Goal: Browse casually

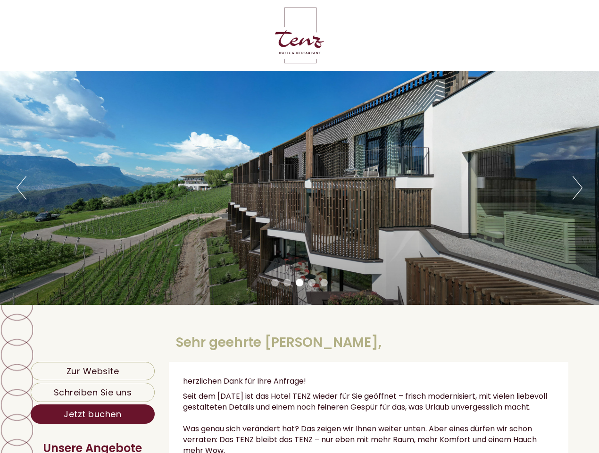
click at [299, 226] on div "Previous Next 1 2 3 4 5" at bounding box center [299, 188] width 599 height 234
click at [21, 188] on button "Previous" at bounding box center [22, 188] width 10 height 24
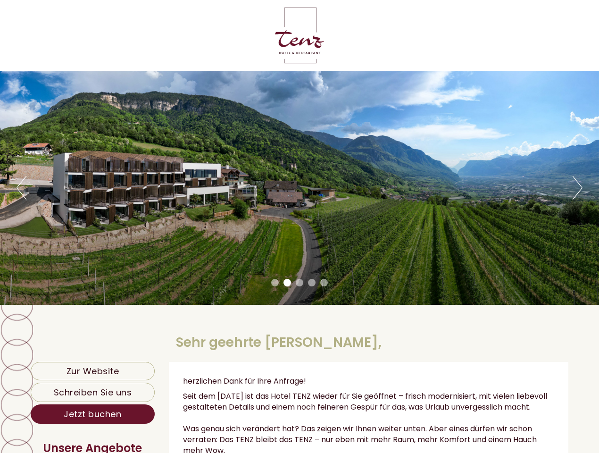
click at [299, 188] on div "Previous Next 1 2 3 4 5" at bounding box center [299, 188] width 599 height 234
click at [577, 188] on button "Next" at bounding box center [577, 188] width 10 height 24
click at [275, 282] on li "1" at bounding box center [275, 283] width 8 height 8
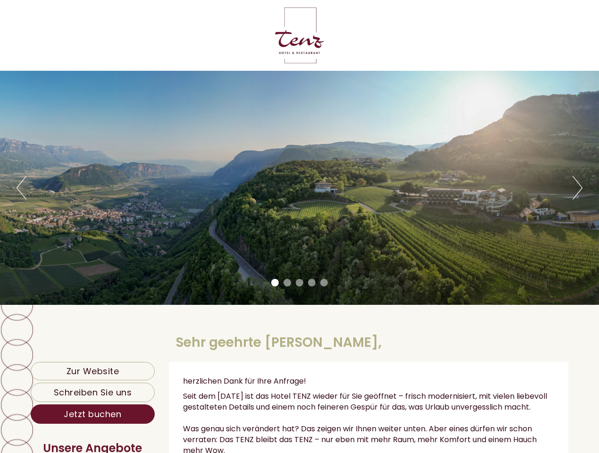
click at [287, 282] on li "2" at bounding box center [287, 283] width 8 height 8
click at [299, 282] on li "3" at bounding box center [300, 283] width 8 height 8
click at [312, 282] on li "4" at bounding box center [312, 283] width 8 height 8
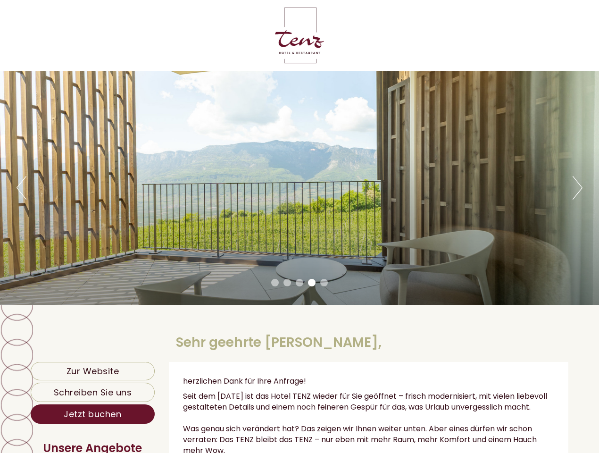
click at [324, 282] on li "5" at bounding box center [324, 283] width 8 height 8
